Goal: Information Seeking & Learning: Learn about a topic

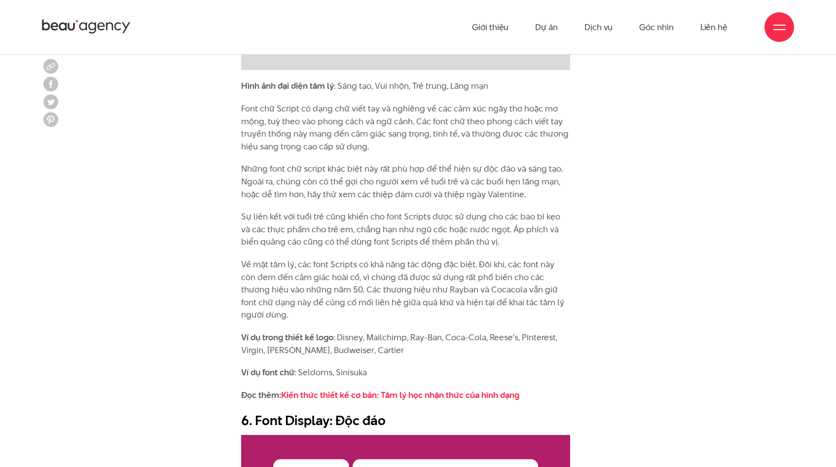
scroll to position [3572, 0]
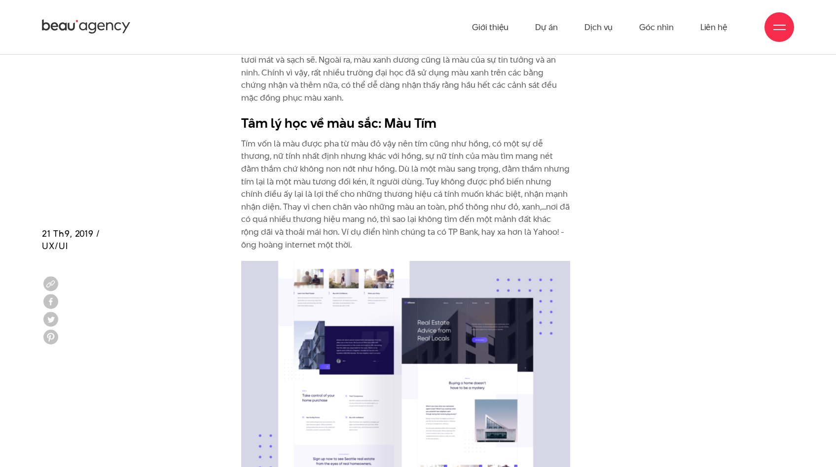
scroll to position [3319, 0]
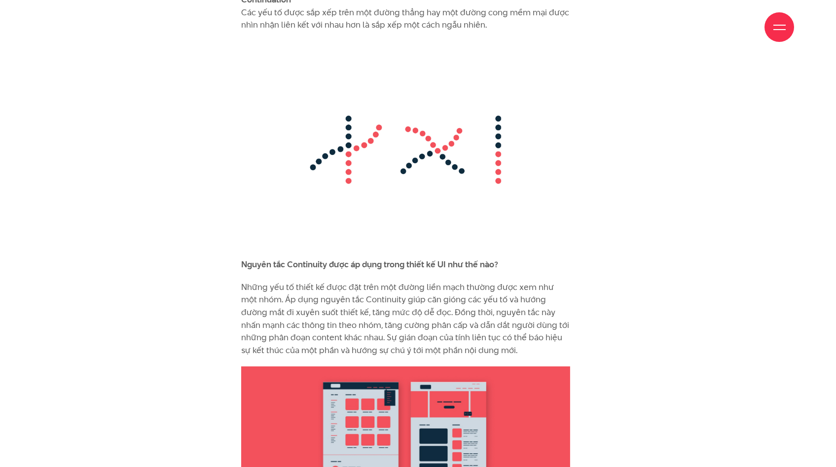
scroll to position [6281, 0]
